Goal: Information Seeking & Learning: Learn about a topic

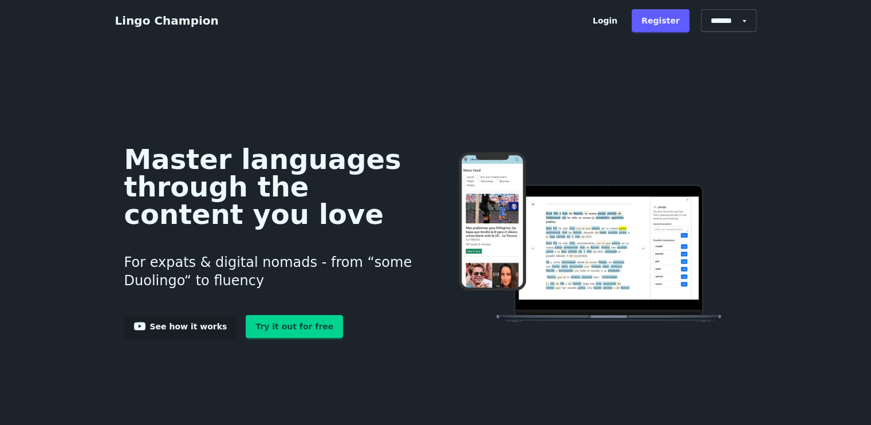
click at [265, 325] on link "Try it out for free" at bounding box center [294, 326] width 97 height 23
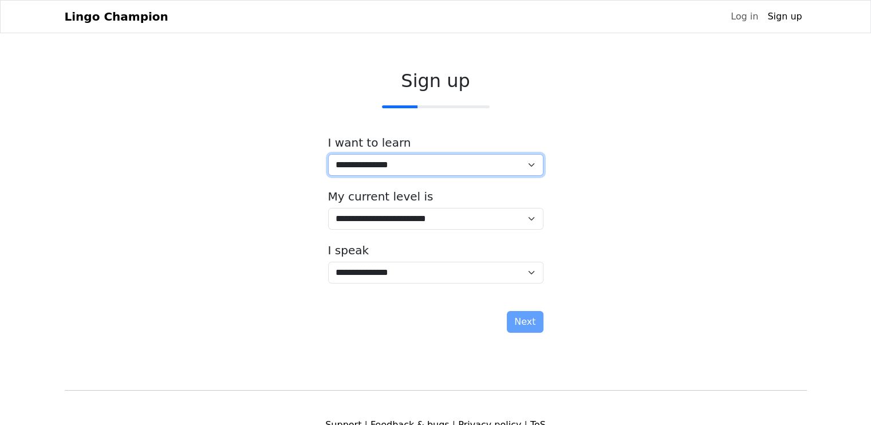
click at [518, 166] on select "**********" at bounding box center [435, 165] width 215 height 22
select select "**"
click at [328, 154] on select "**********" at bounding box center [435, 165] width 215 height 22
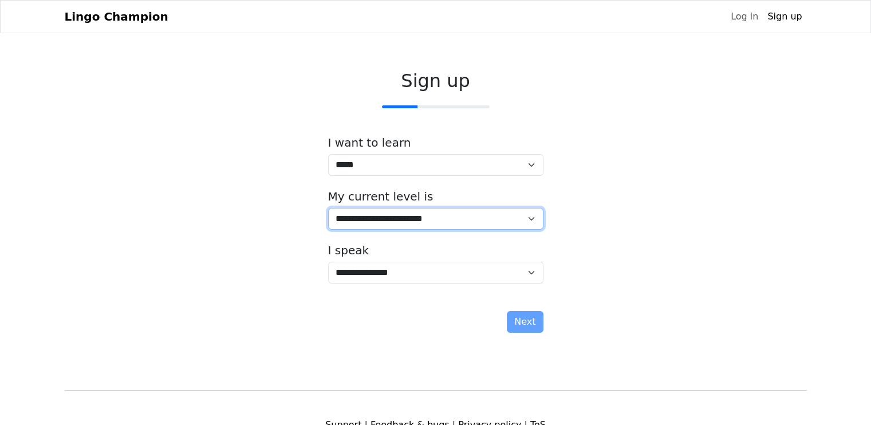
click at [497, 225] on select "**********" at bounding box center [435, 219] width 215 height 22
select select "*"
click at [328, 208] on select "**********" at bounding box center [435, 219] width 215 height 22
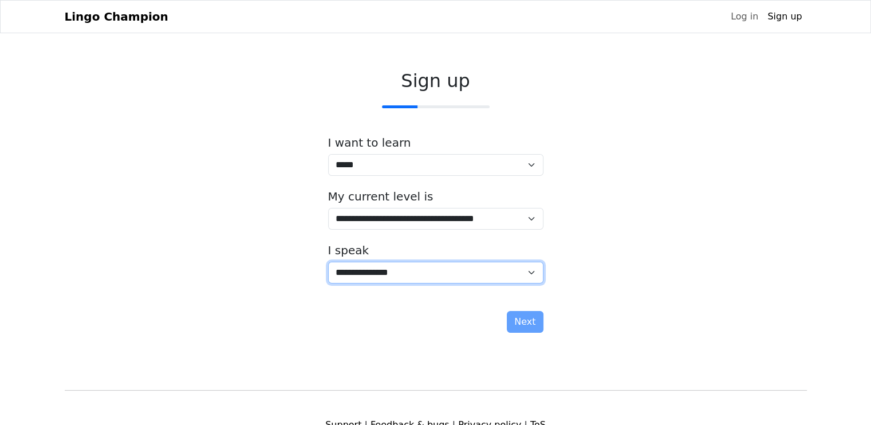
click at [402, 264] on select "**********" at bounding box center [435, 273] width 215 height 22
select select "**"
click at [328, 262] on select "**********" at bounding box center [435, 273] width 215 height 22
click at [419, 279] on select "**********" at bounding box center [435, 273] width 215 height 22
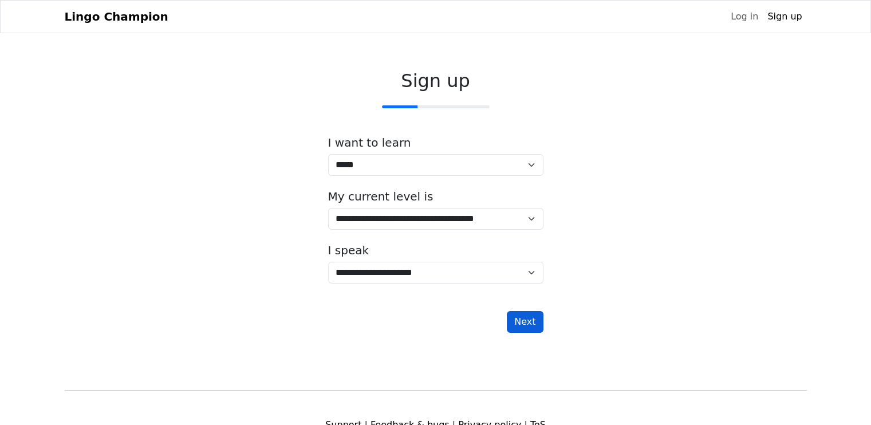
click at [525, 317] on button "Next" at bounding box center [525, 322] width 36 height 22
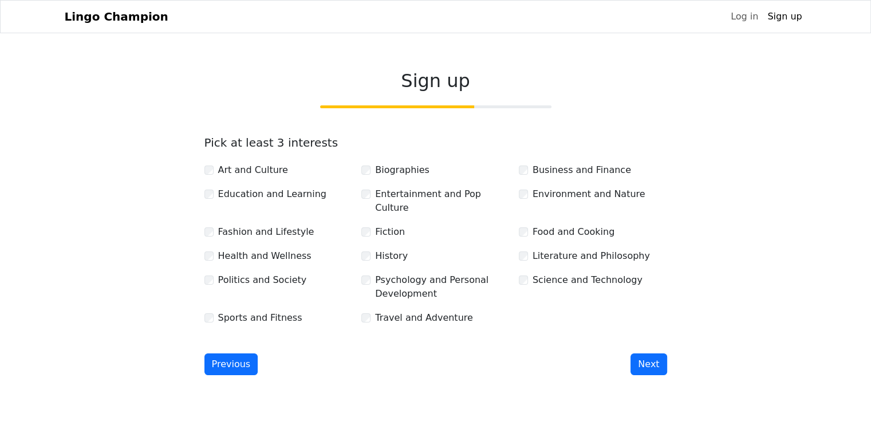
click at [210, 249] on div "Health and Wellness" at bounding box center [279, 256] width 158 height 15
click at [652, 353] on button "Next" at bounding box center [649, 364] width 36 height 22
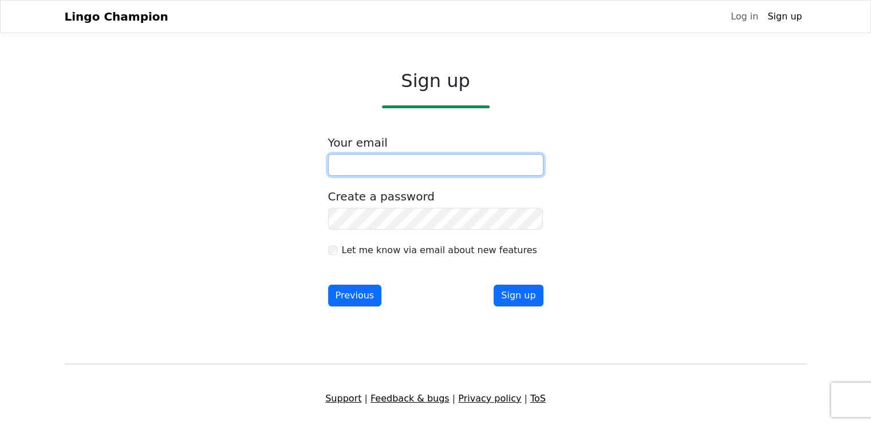
click at [420, 160] on input "email" at bounding box center [435, 165] width 215 height 22
type input "**********"
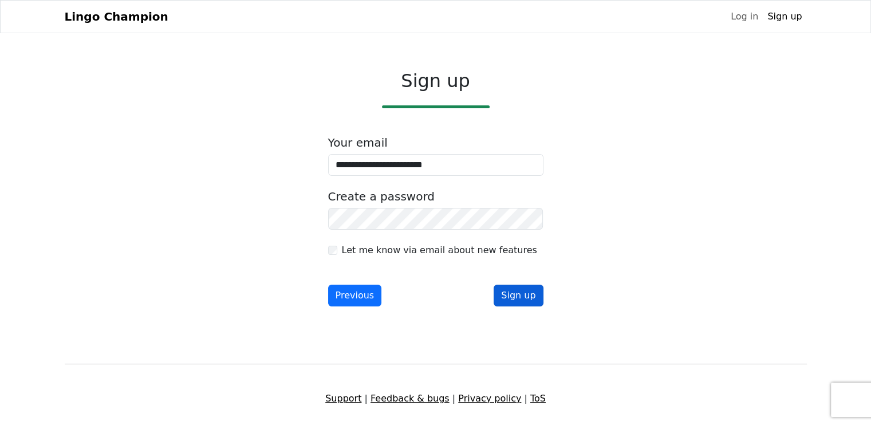
click at [524, 294] on button "Sign up" at bounding box center [518, 296] width 49 height 22
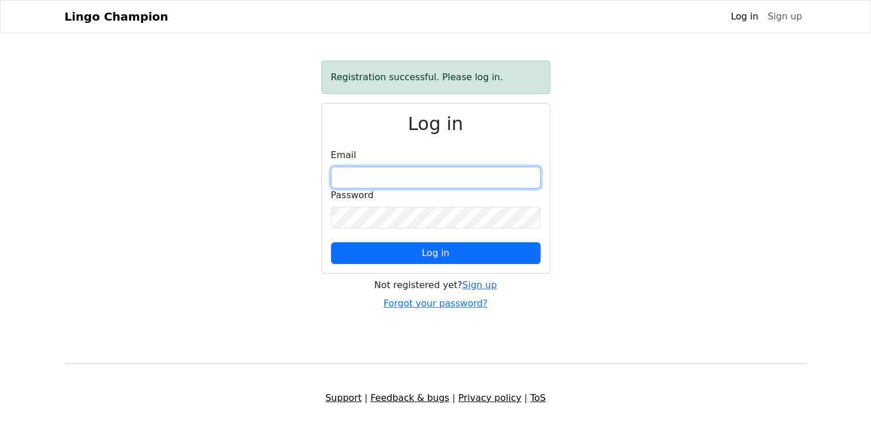
click at [406, 175] on input "email" at bounding box center [436, 178] width 210 height 22
type input "**********"
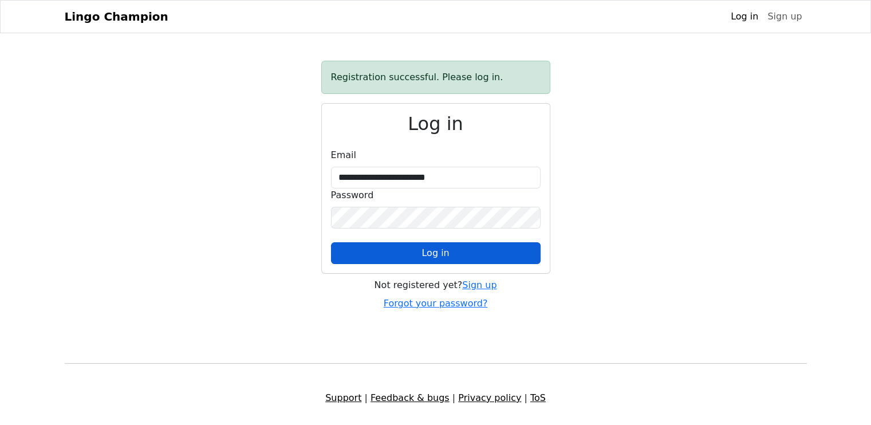
click at [418, 243] on button "Log in" at bounding box center [436, 253] width 210 height 22
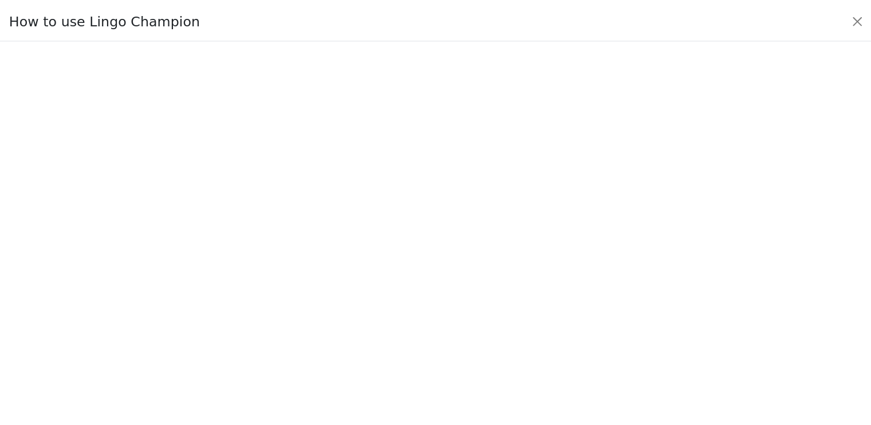
scroll to position [112, 0]
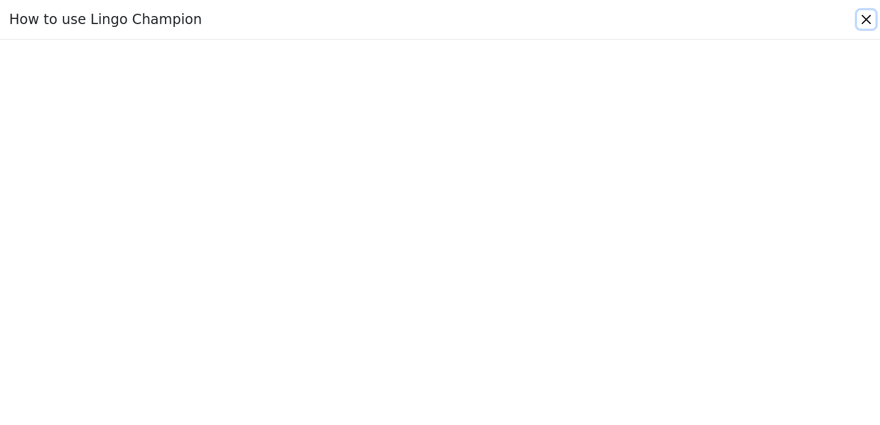
click at [871, 20] on button "Close" at bounding box center [866, 19] width 18 height 18
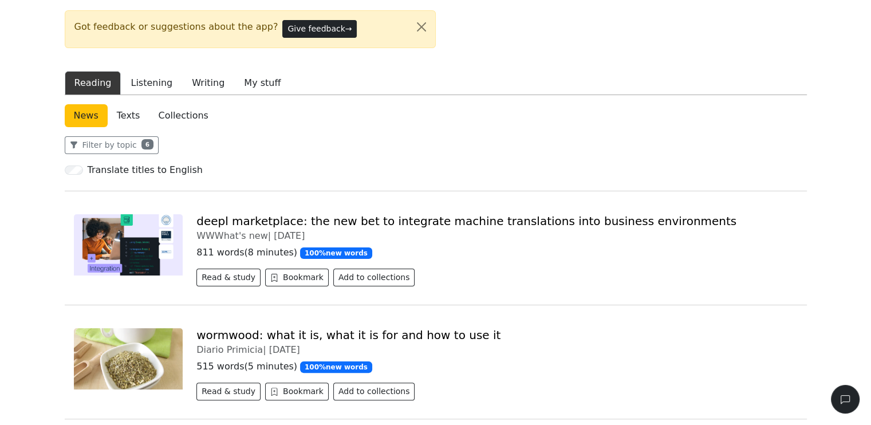
scroll to position [0, 0]
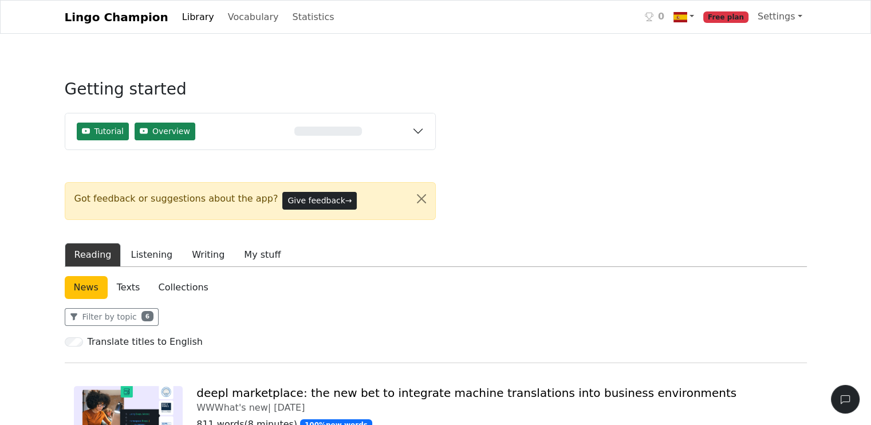
click at [731, 17] on span "Free plan" at bounding box center [725, 16] width 45 height 11
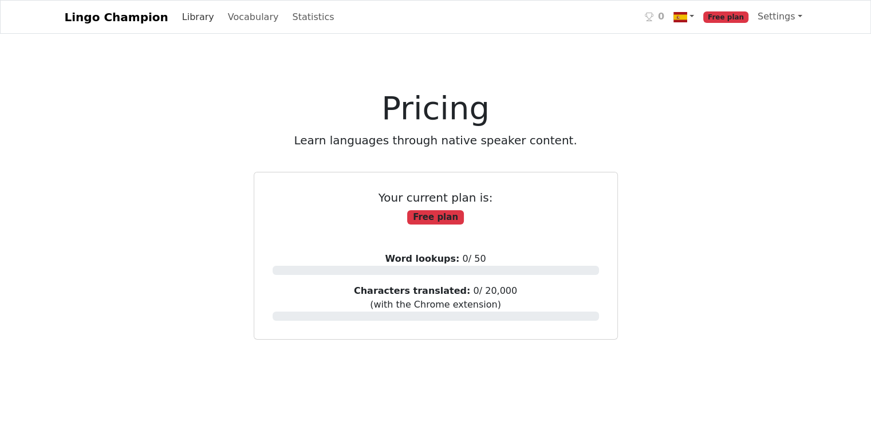
click at [178, 16] on link "Library" at bounding box center [198, 17] width 41 height 23
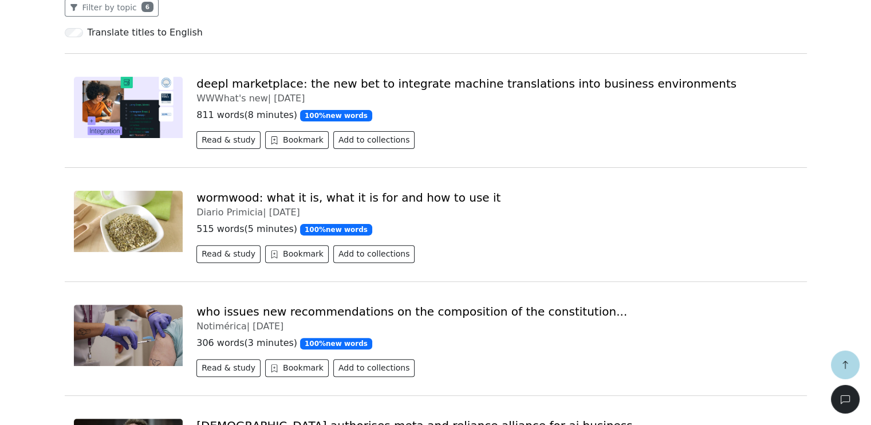
scroll to position [286, 0]
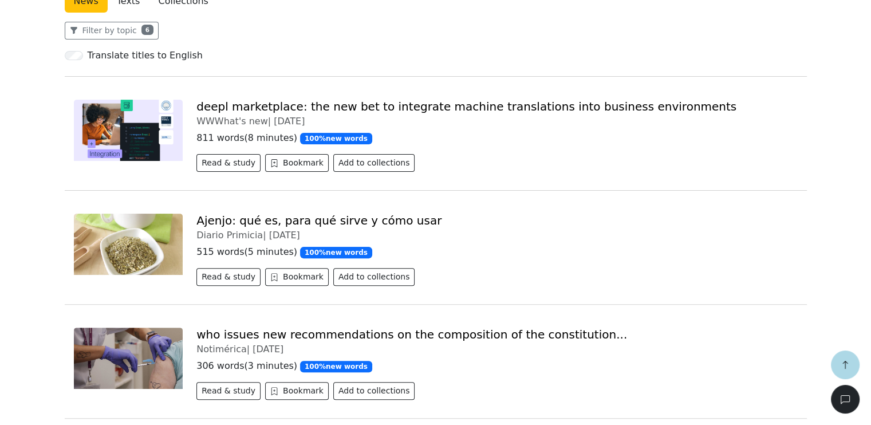
click at [314, 221] on link "Ajenjo: qué es, para qué sirve y cómo usar" at bounding box center [318, 221] width 245 height 14
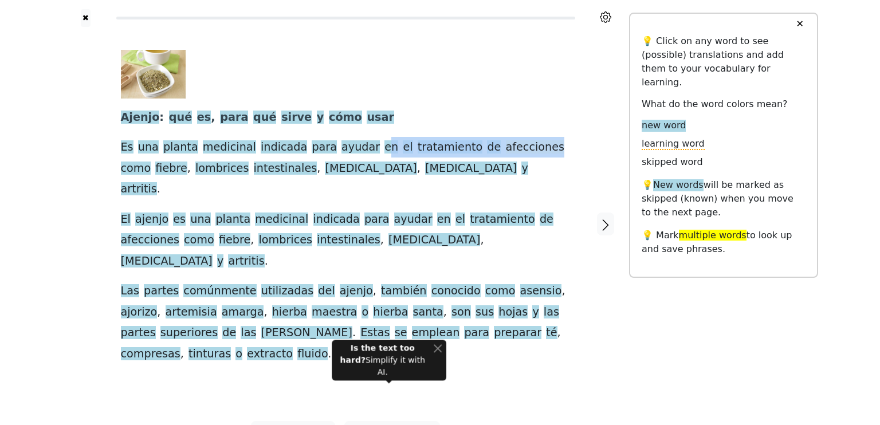
drag, startPoint x: 355, startPoint y: 148, endPoint x: 506, endPoint y: 154, distance: 150.7
click at [506, 154] on div "Ajenjo : qué es , para qué sirve y cómo usar Es una planta medicinal indicada p…" at bounding box center [346, 207] width 450 height 314
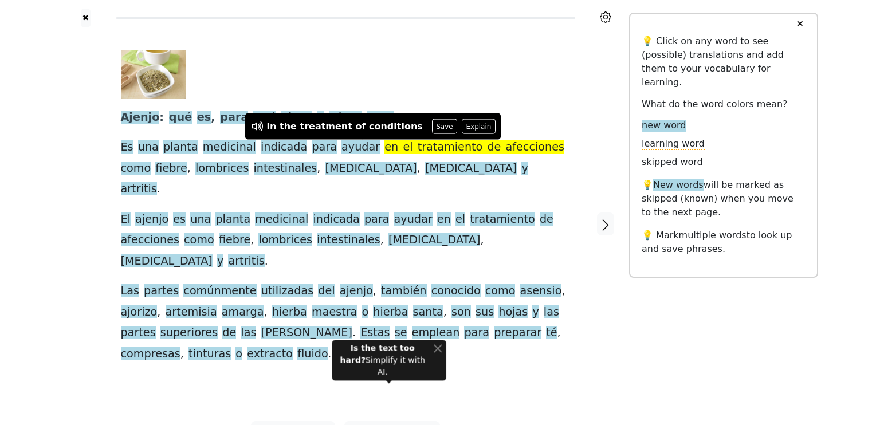
click at [530, 100] on div "Ajenjo : qué es , para qué sirve y cómo usar Es una planta medicinal indicada p…" at bounding box center [346, 207] width 450 height 314
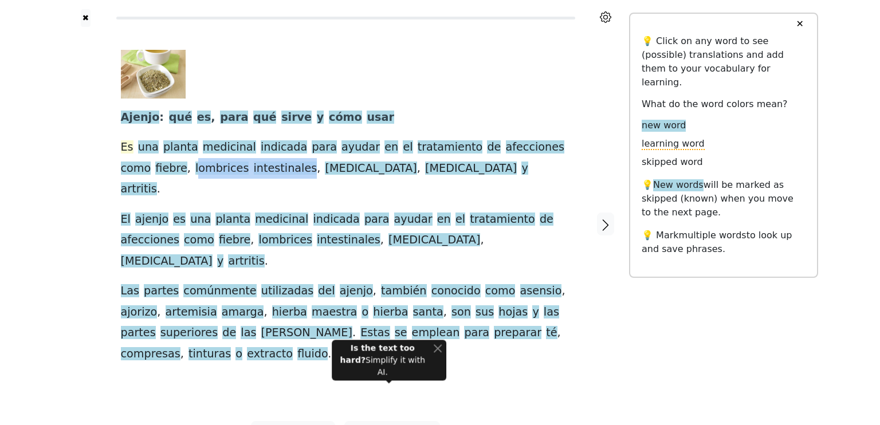
drag, startPoint x: 157, startPoint y: 169, endPoint x: 129, endPoint y: 154, distance: 31.8
click at [257, 173] on div "Ajenjo : qué es , para qué sirve y cómo usar Es una planta medicinal indicada p…" at bounding box center [346, 207] width 450 height 314
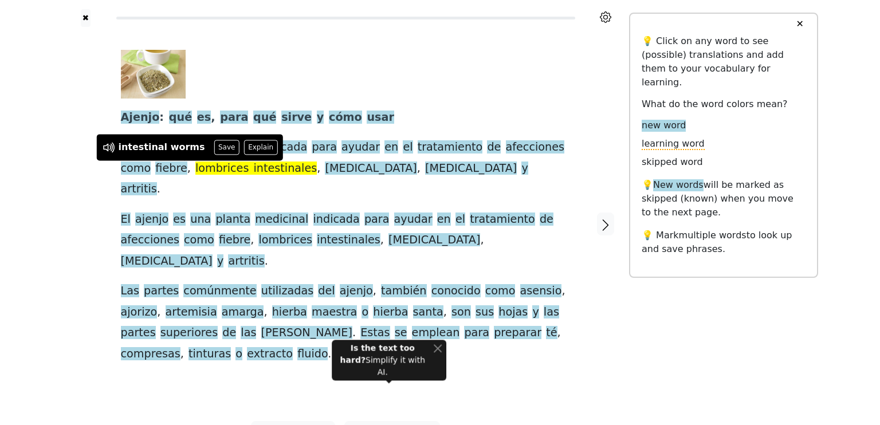
click at [254, 167] on span "intestinales" at bounding box center [286, 169] width 64 height 14
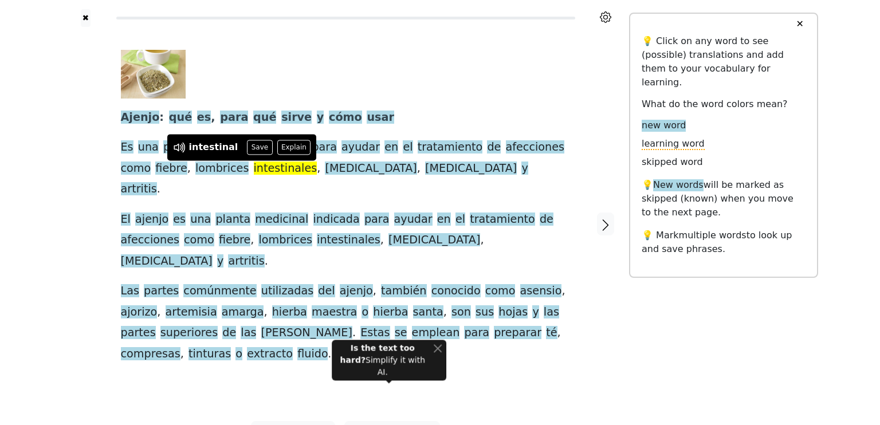
click at [0, 174] on div "✖ Ajenjo : qué es , para qué sirve y cómo usar Es una planta medicinal indicada…" at bounding box center [440, 231] width 880 height 462
click at [29, 179] on div "✖ Ajenjo : qué es , para qué sirve y cómo usar Es una planta medicinal indicada…" at bounding box center [440, 231] width 880 height 462
drag, startPoint x: 171, startPoint y: 200, endPoint x: 164, endPoint y: 187, distance: 14.6
click at [284, 195] on div "Ajenjo : qué es , para qué sirve y cómo usar Es una planta medicinal indicada p…" at bounding box center [346, 207] width 450 height 314
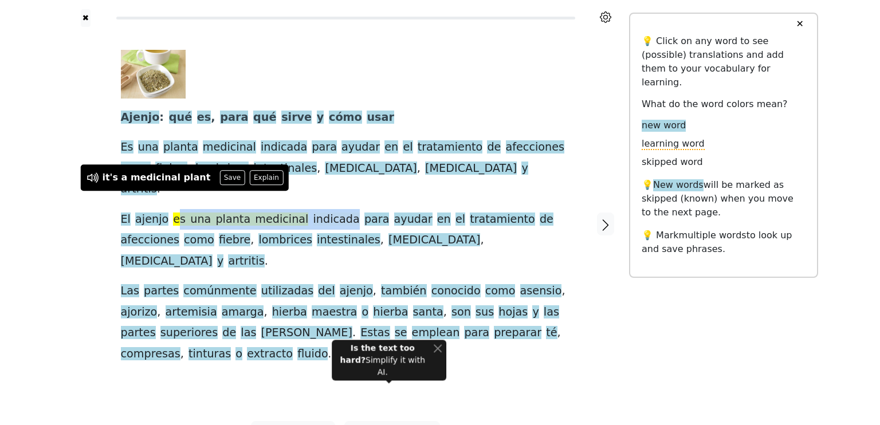
drag, startPoint x: 171, startPoint y: 200, endPoint x: 328, endPoint y: 202, distance: 156.4
click at [328, 202] on div "Ajenjo : qué es , para qué sirve y cómo usar Es una planta medicinal indicada p…" at bounding box center [346, 207] width 450 height 314
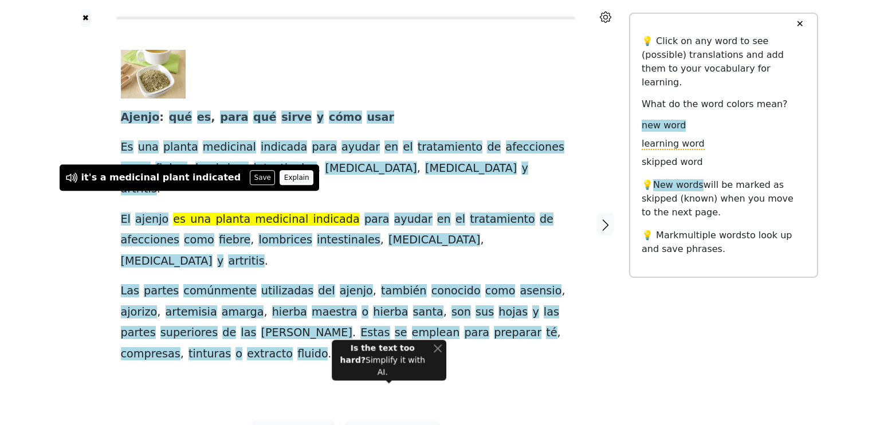
click at [280, 174] on button "Explain" at bounding box center [297, 177] width 34 height 15
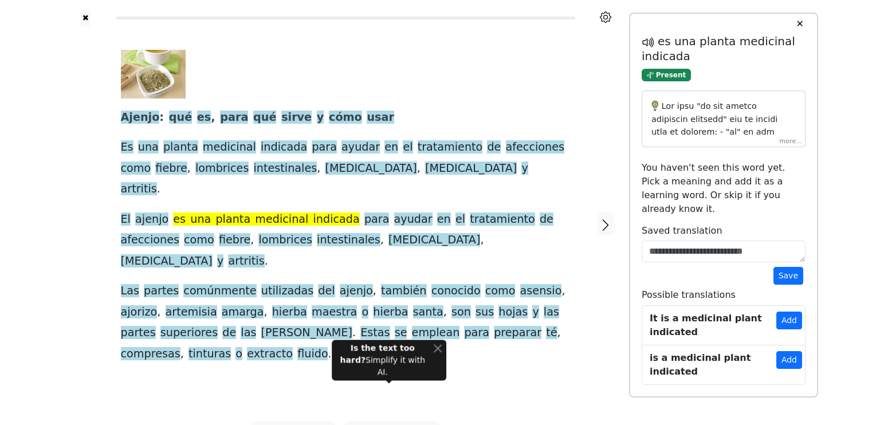
click at [313, 213] on span "indicada" at bounding box center [336, 220] width 46 height 14
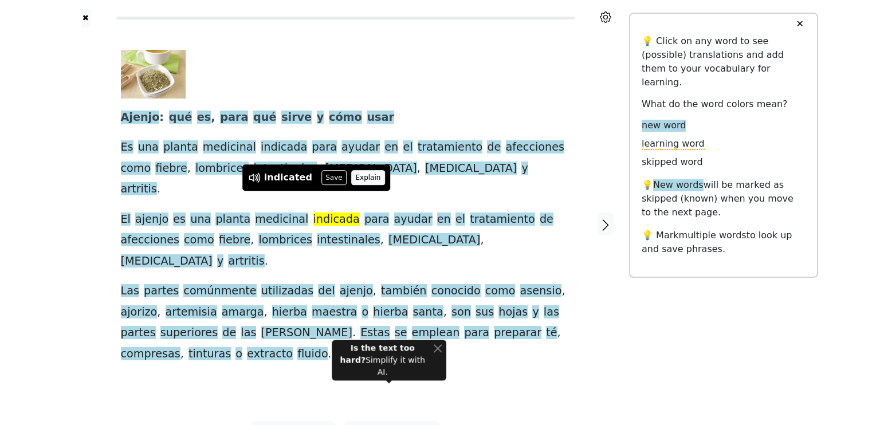
click at [358, 179] on button "Explain" at bounding box center [368, 177] width 34 height 15
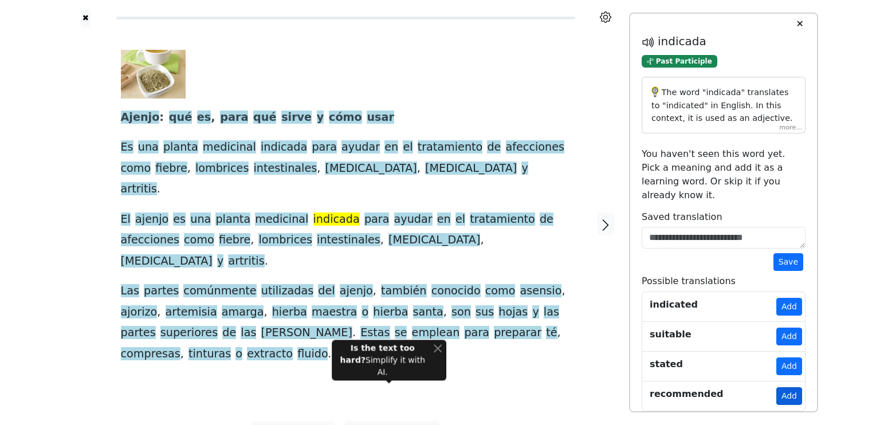
click at [792, 387] on button "Add" at bounding box center [789, 396] width 26 height 18
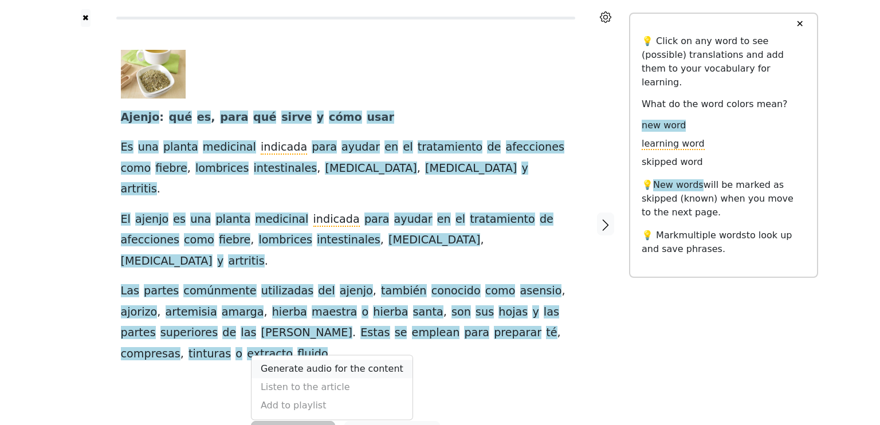
click at [321, 360] on link "Generate audio for the content" at bounding box center [331, 369] width 161 height 18
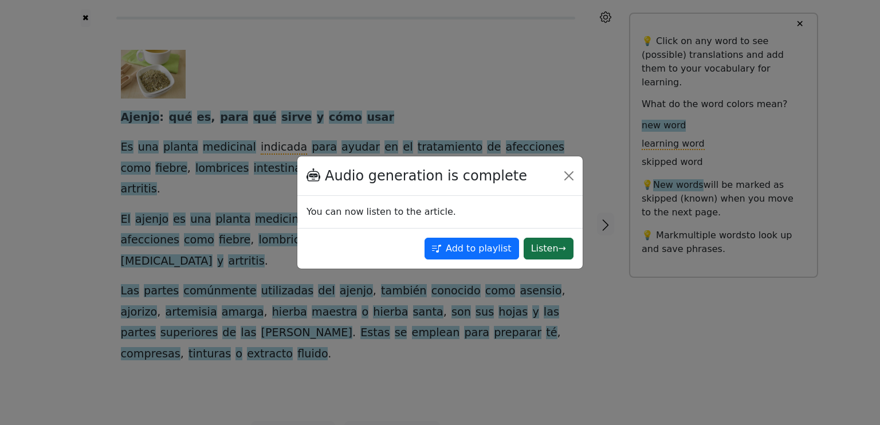
click at [552, 250] on button "Listen →" at bounding box center [549, 249] width 50 height 22
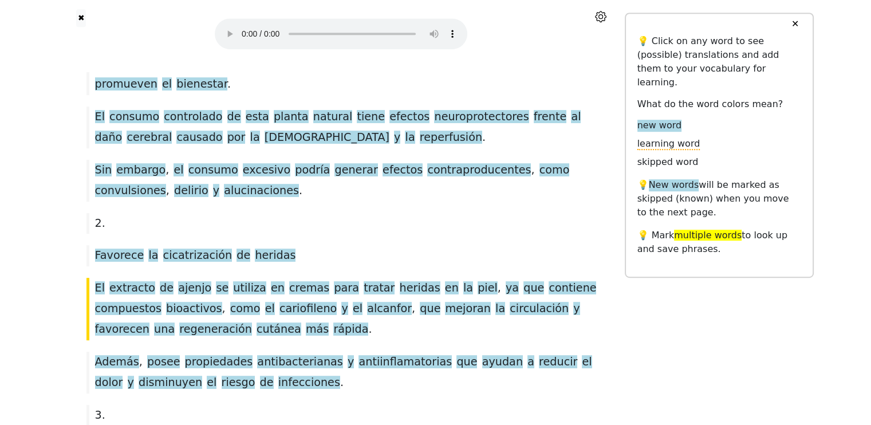
scroll to position [666, 0]
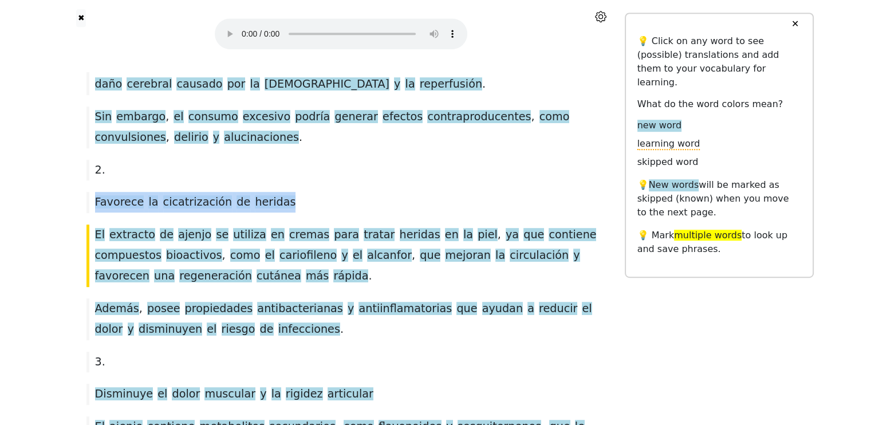
drag, startPoint x: 96, startPoint y: 163, endPoint x: 272, endPoint y: 166, distance: 175.3
click at [272, 192] on div "Favorece la cicatrización de heridas" at bounding box center [341, 202] width 521 height 21
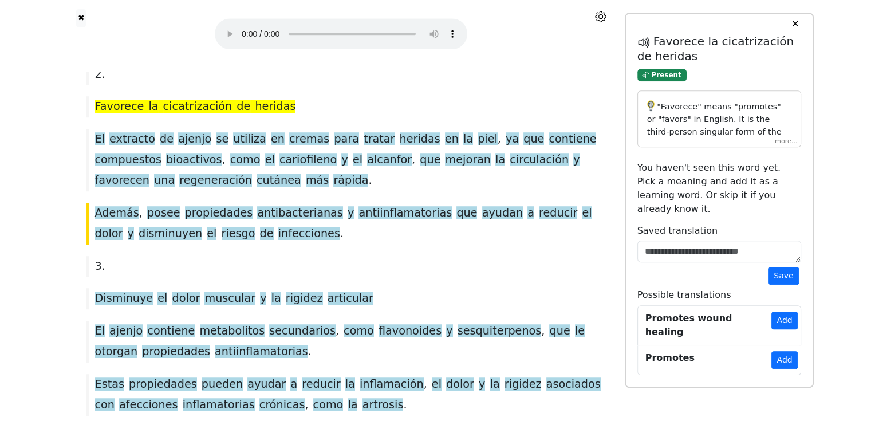
scroll to position [729, 0]
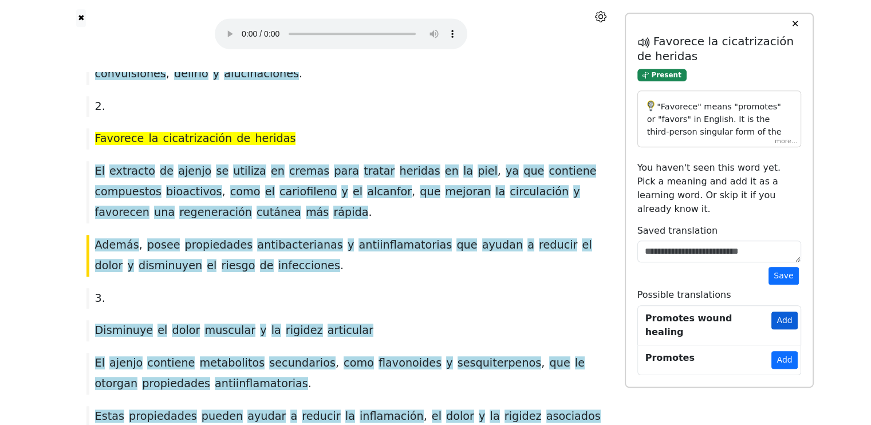
click at [782, 312] on button "Add" at bounding box center [785, 321] width 26 height 18
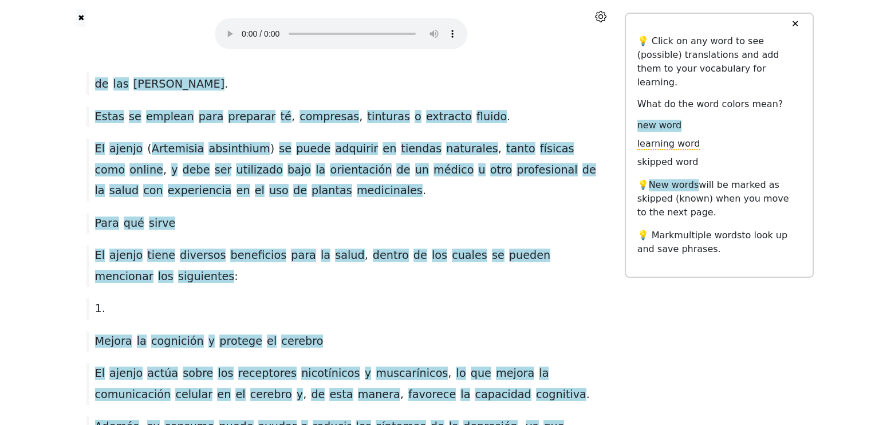
scroll to position [156, 0]
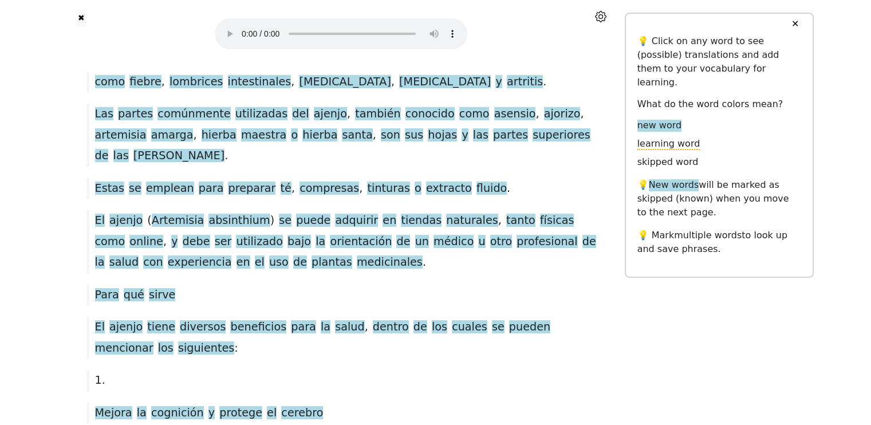
click at [794, 22] on button "✕" at bounding box center [795, 24] width 21 height 21
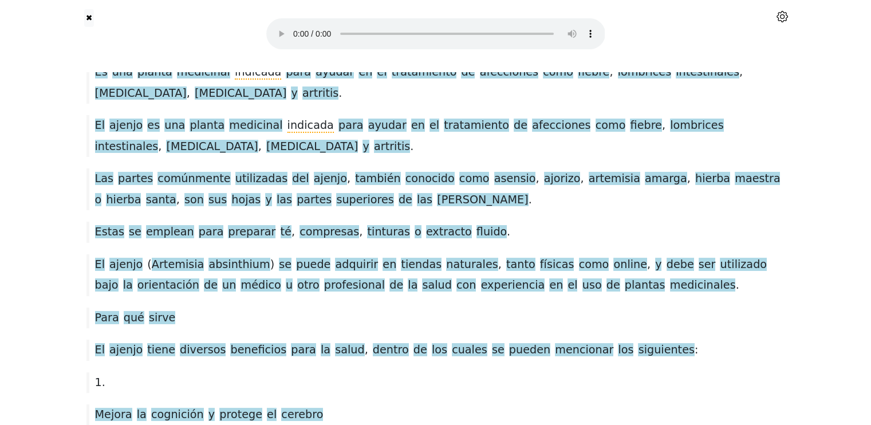
scroll to position [0, 0]
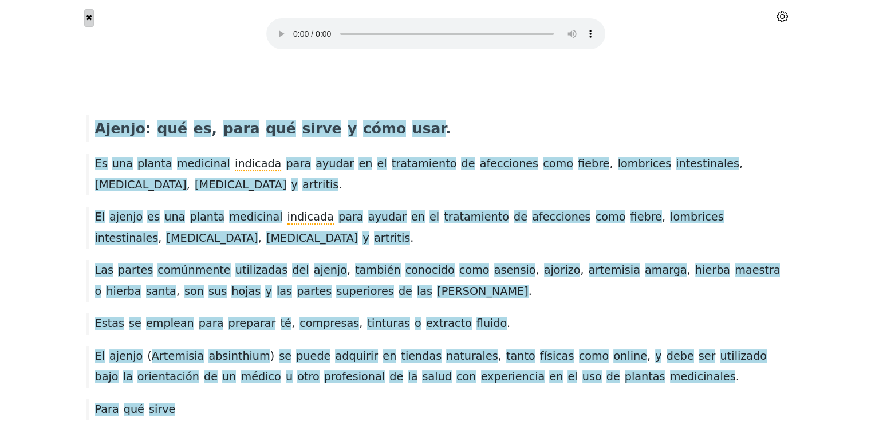
click at [85, 19] on button "✖" at bounding box center [89, 18] width 10 height 18
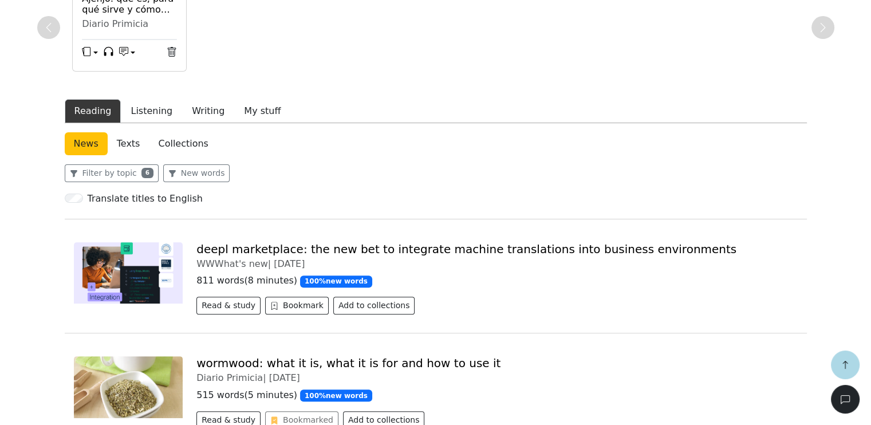
scroll to position [229, 0]
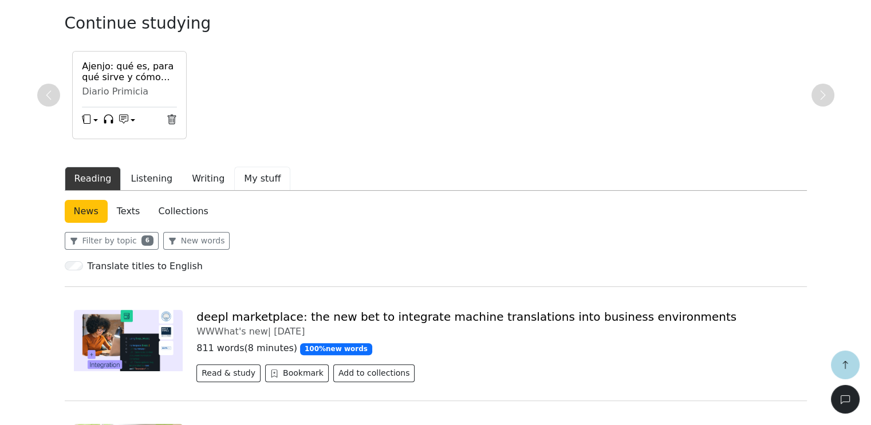
click at [251, 179] on button "My stuff" at bounding box center [262, 179] width 56 height 24
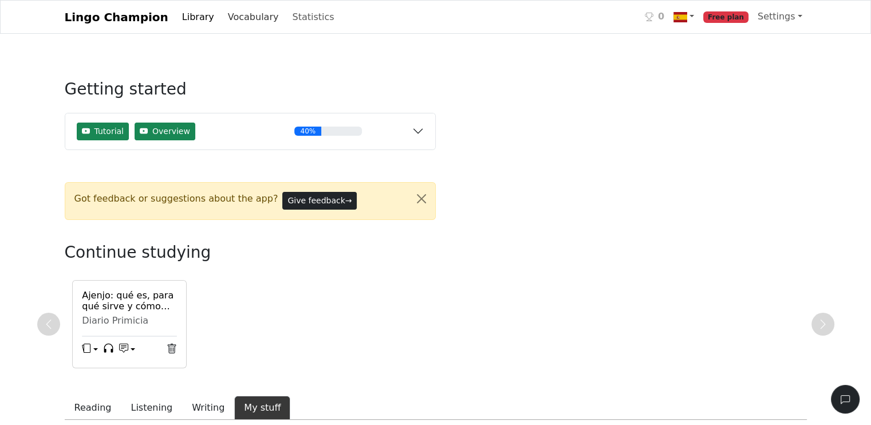
click at [247, 17] on link "Vocabulary" at bounding box center [253, 17] width 60 height 23
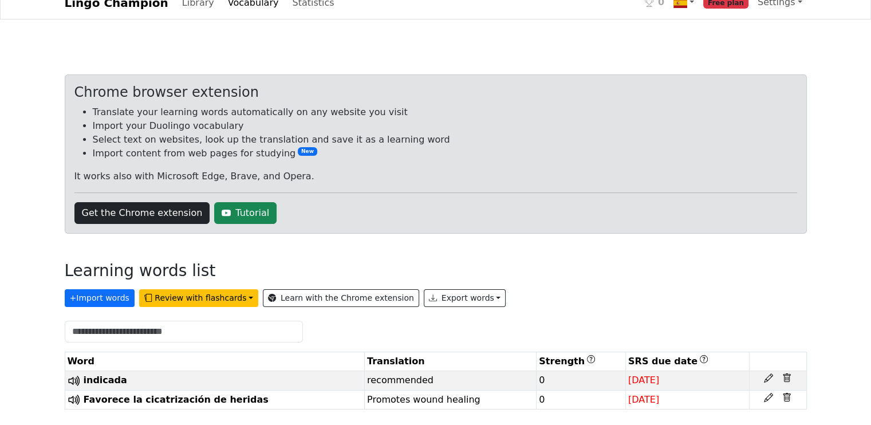
scroll to position [18, 0]
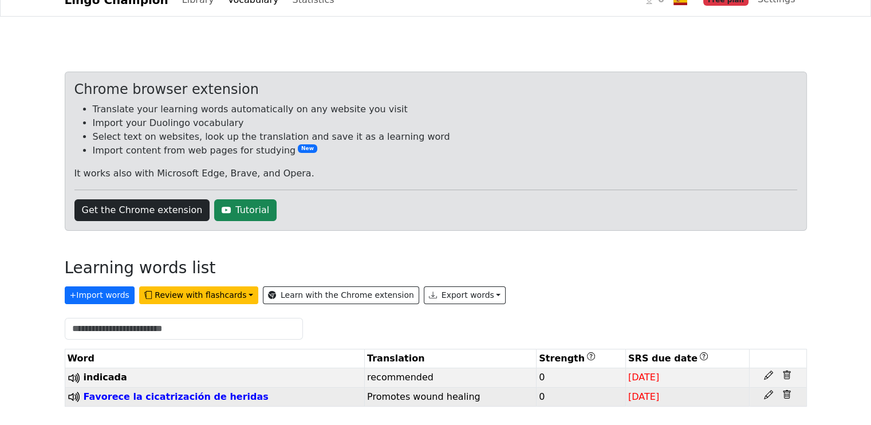
click at [84, 394] on span "Favorece la cicatrización de heridas" at bounding box center [176, 396] width 185 height 11
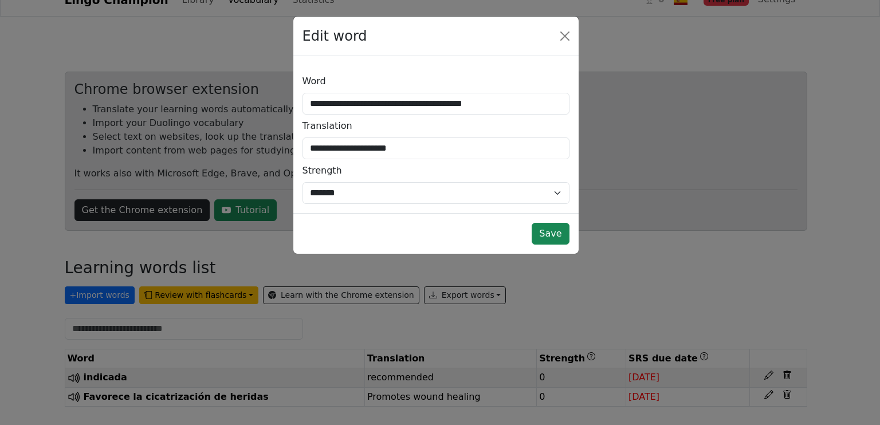
click at [0, 193] on div "**********" at bounding box center [440, 212] width 880 height 425
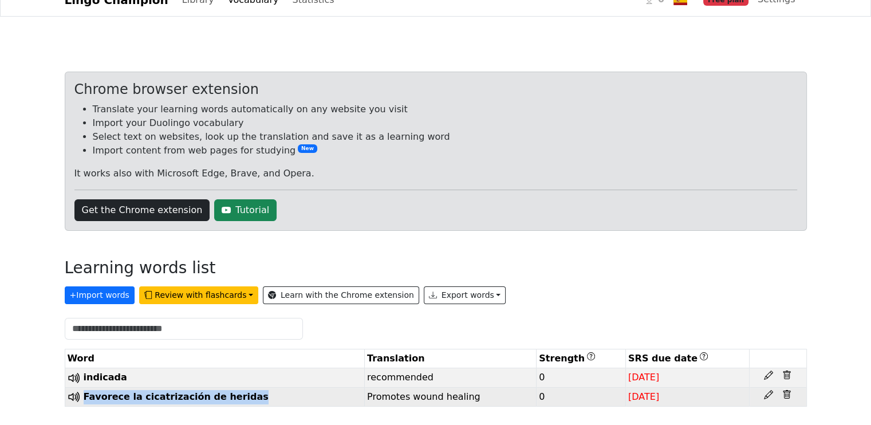
drag, startPoint x: 244, startPoint y: 395, endPoint x: 82, endPoint y: 392, distance: 161.5
click at [82, 392] on td "Favorece la cicatrización de heridas" at bounding box center [215, 396] width 300 height 19
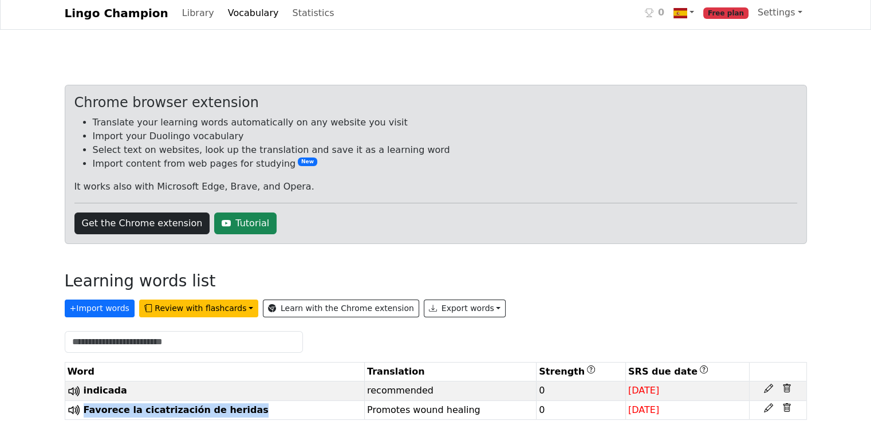
scroll to position [0, 0]
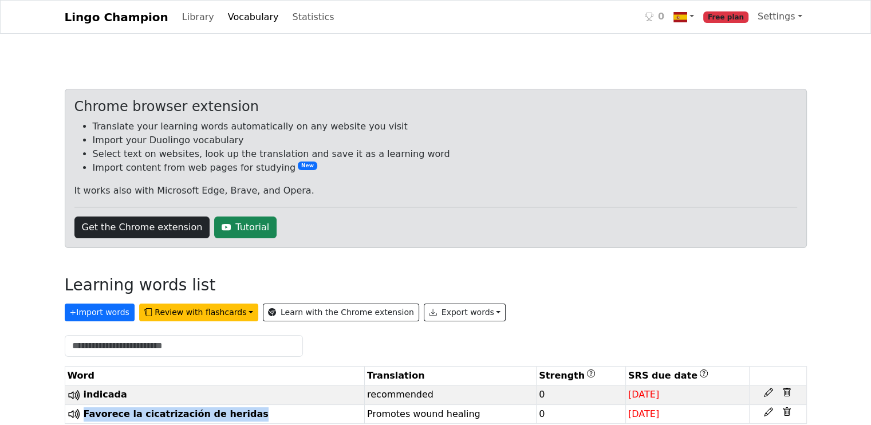
click at [736, 18] on span "Free plan" at bounding box center [725, 16] width 45 height 11
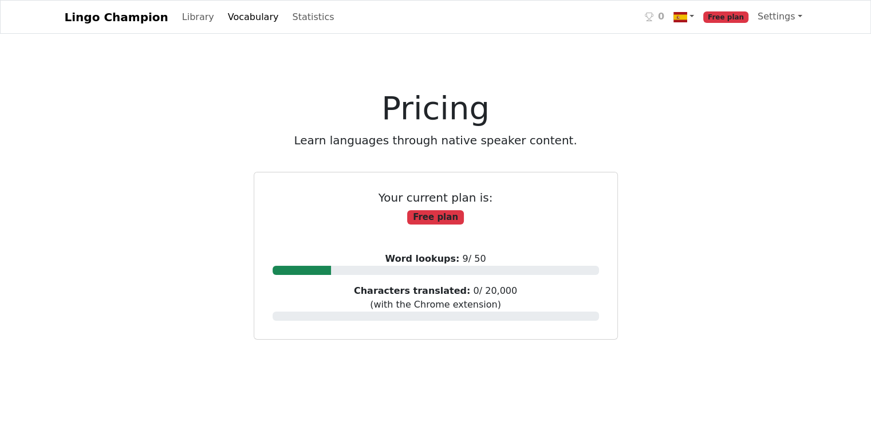
click at [105, 21] on link "Lingo Champion" at bounding box center [117, 17] width 104 height 23
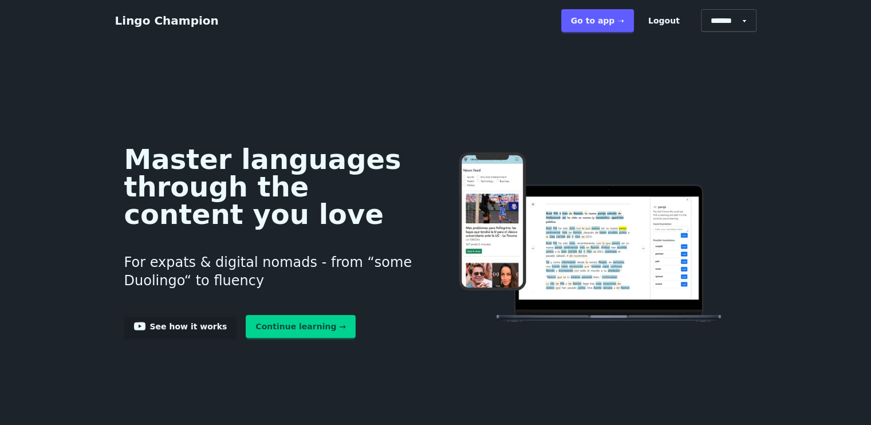
click at [170, 24] on link "Lingo Champion" at bounding box center [167, 21] width 104 height 14
click at [620, 20] on link "Go to app ➝" at bounding box center [597, 20] width 73 height 23
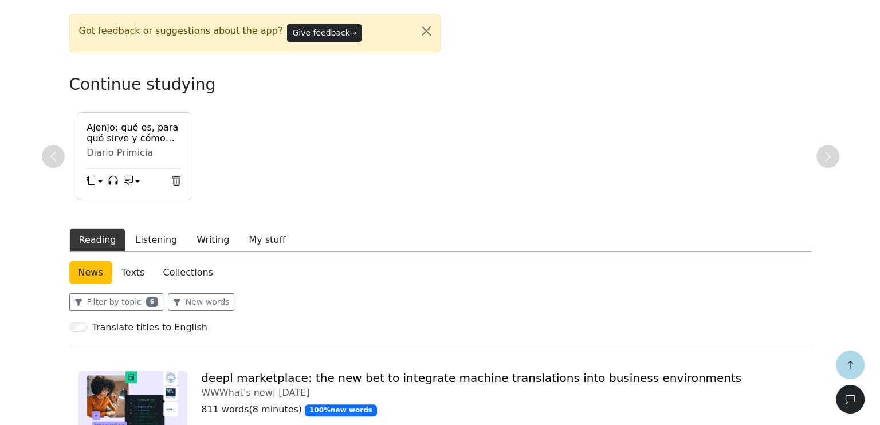
scroll to position [229, 0]
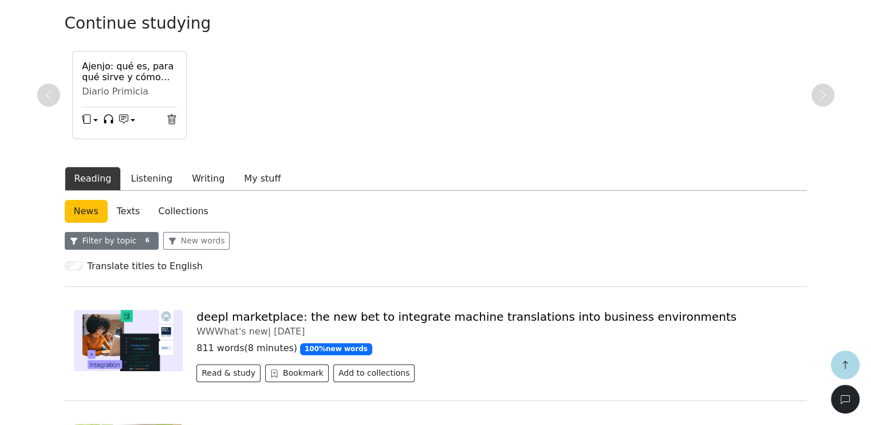
click at [101, 237] on button "Filter by topic 6" at bounding box center [112, 241] width 94 height 18
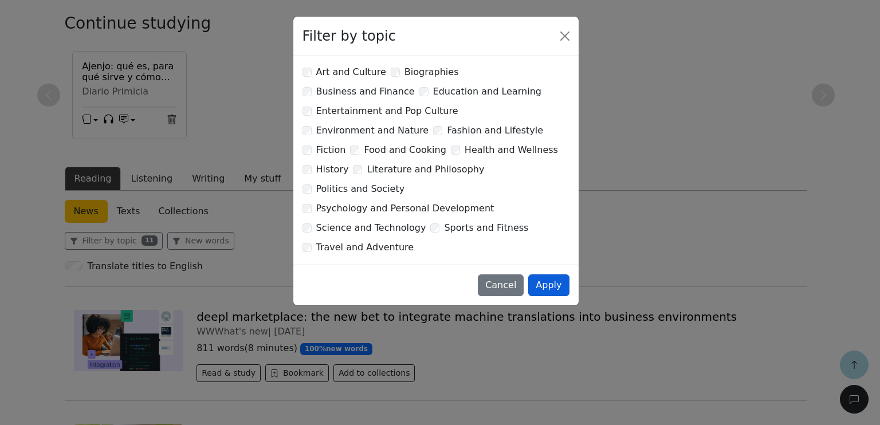
click at [548, 274] on button "Apply" at bounding box center [548, 285] width 41 height 22
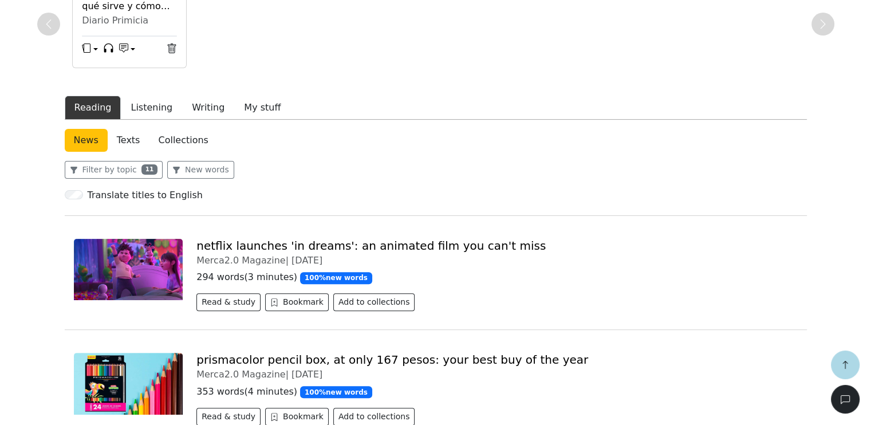
scroll to position [0, 0]
